Goal: Task Accomplishment & Management: Manage account settings

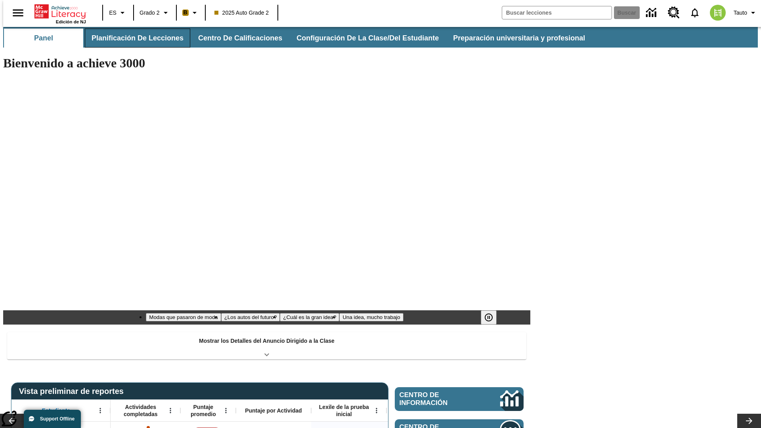
click at [133, 38] on button "Planificación de lecciones" at bounding box center [137, 38] width 105 height 19
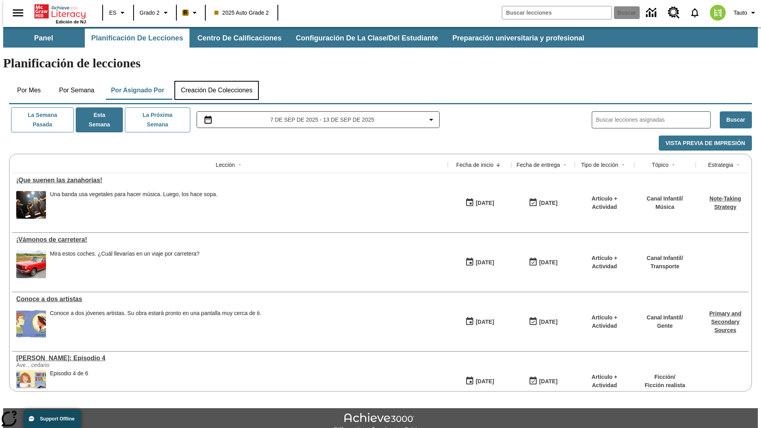
click at [216, 81] on button "Creación de colecciones" at bounding box center [216, 90] width 84 height 19
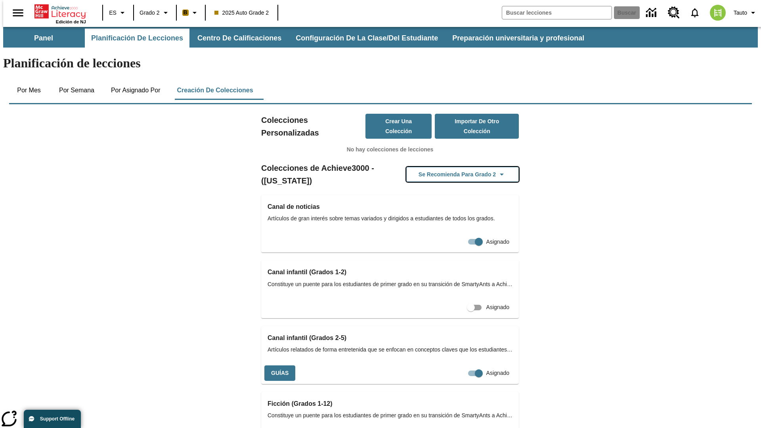
click at [450, 167] on button "Se recomienda para Grado 2" at bounding box center [462, 174] width 113 height 15
click at [460, 366] on input "Asignado" at bounding box center [463, 373] width 45 height 15
checkbox input "false"
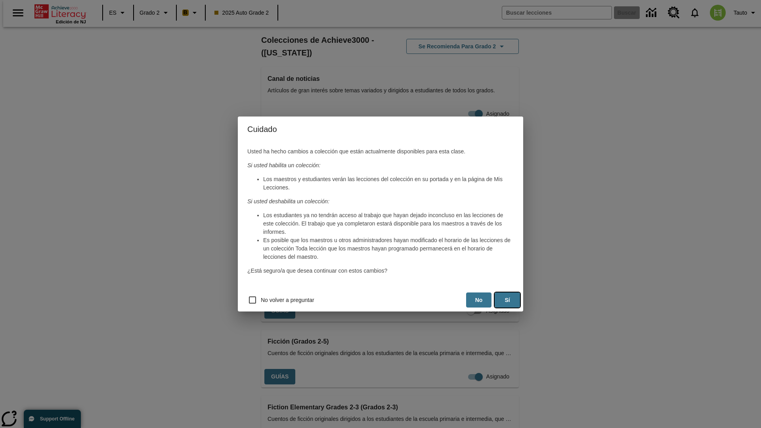
click at [507, 300] on button "Sí" at bounding box center [506, 299] width 25 height 15
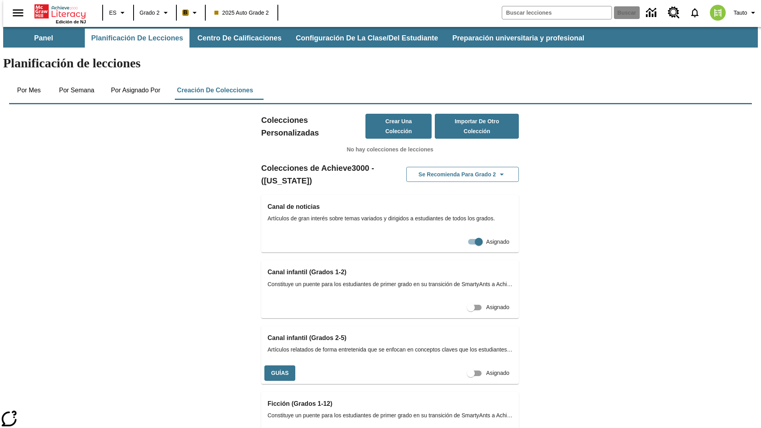
scroll to position [128, 0]
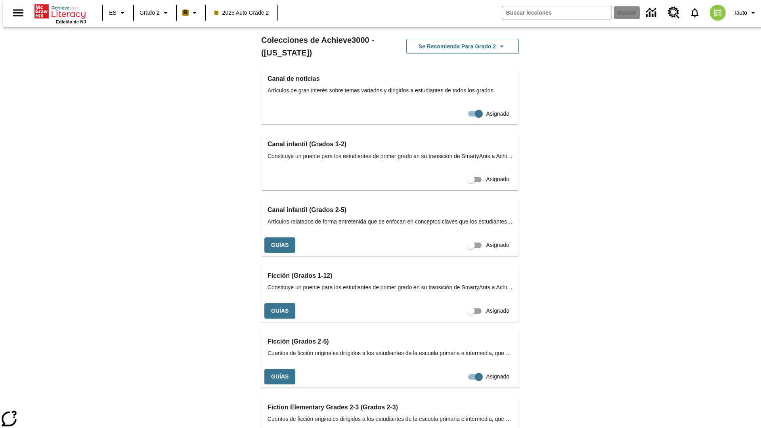
click at [456, 253] on input "Asignado" at bounding box center [470, 245] width 45 height 15
checkbox input "true"
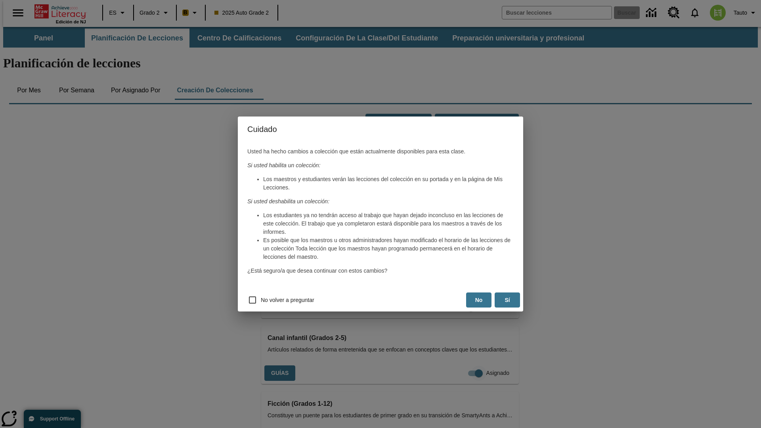
scroll to position [0, 0]
click at [507, 300] on button "Sí" at bounding box center [506, 299] width 25 height 15
